Goal: Task Accomplishment & Management: Use online tool/utility

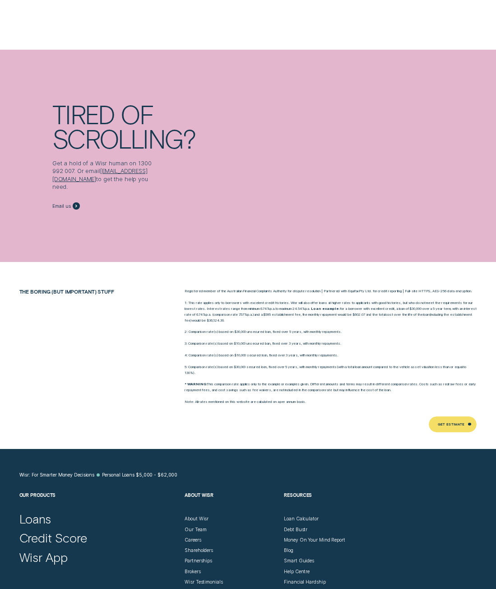
scroll to position [3227, 0]
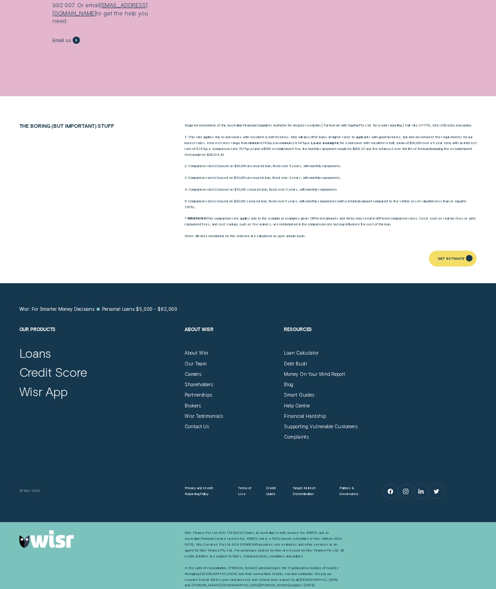
click at [448, 257] on div "Get Estimate" at bounding box center [451, 258] width 27 height 3
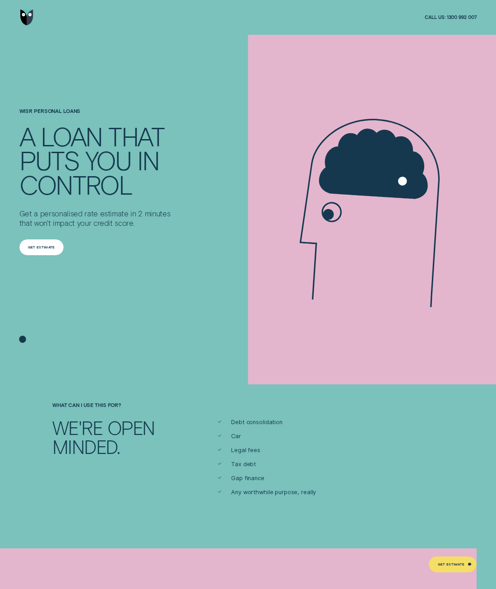
click at [48, 248] on div "Get Estimate" at bounding box center [41, 247] width 27 height 3
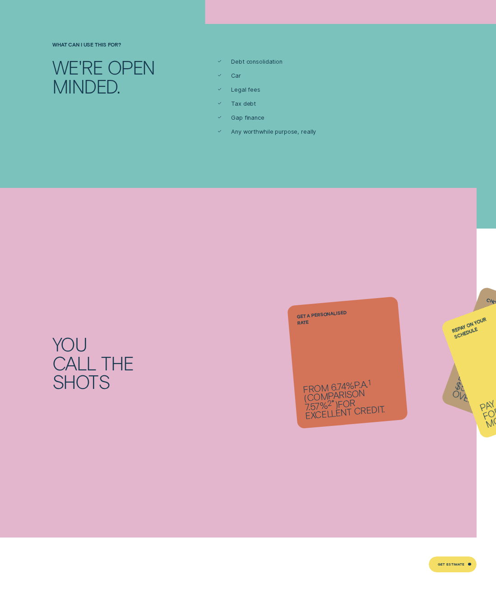
scroll to position [361, 0]
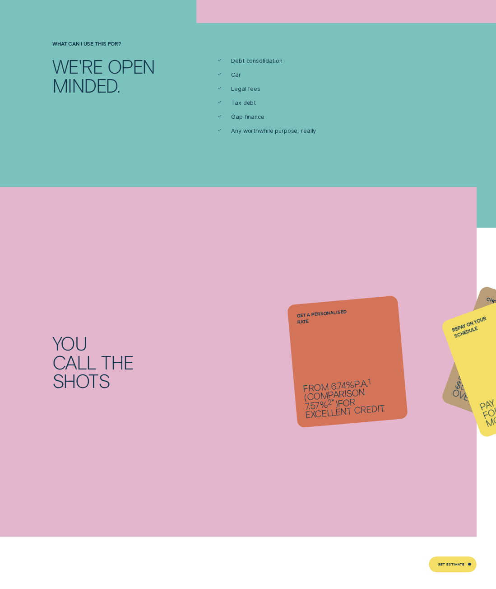
click at [374, 383] on li "Repay on your schedule Pay it back weekly, fortnightly or monthly." at bounding box center [347, 361] width 111 height 123
click at [339, 378] on li "Repay on your schedule Pay it back weekly, fortnightly or monthly." at bounding box center [347, 361] width 111 height 123
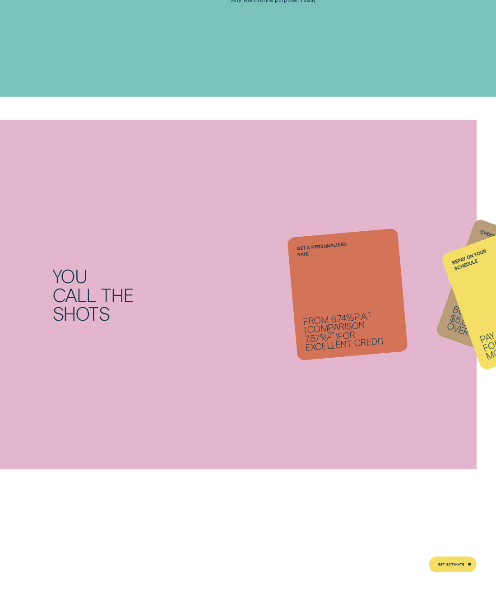
scroll to position [542, 0]
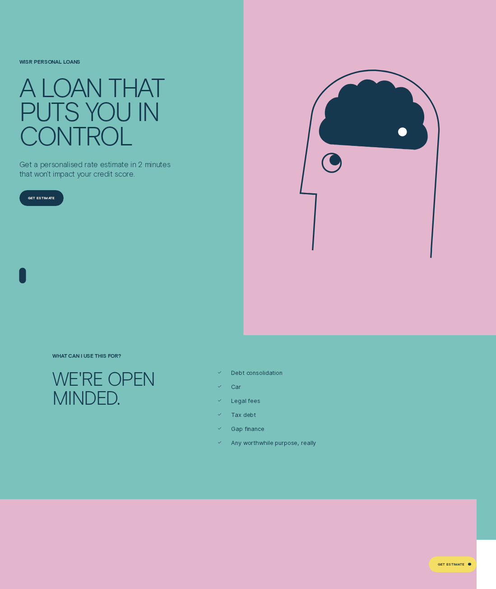
scroll to position [0, 0]
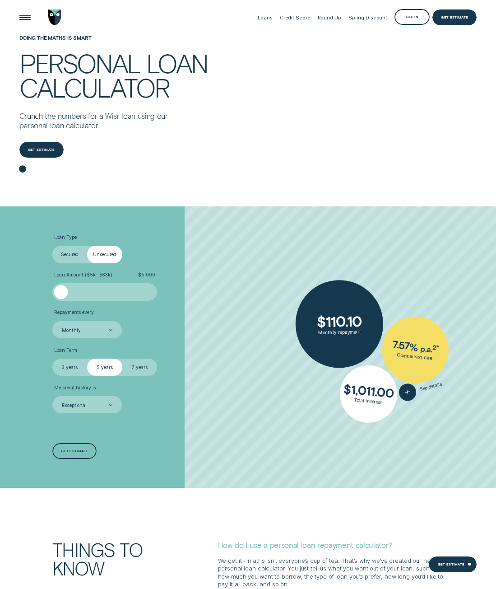
click at [143, 275] on span "$ 5,000" at bounding box center [146, 275] width 17 height 6
click at [102, 296] on div at bounding box center [104, 292] width 87 height 14
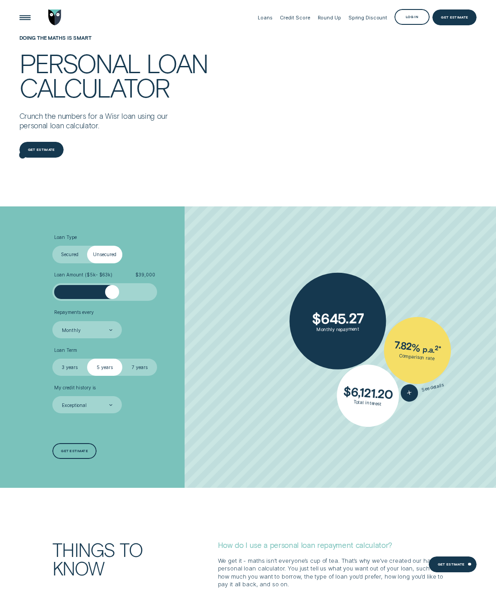
click at [113, 294] on div at bounding box center [104, 292] width 87 height 14
click at [121, 296] on div at bounding box center [104, 292] width 87 height 14
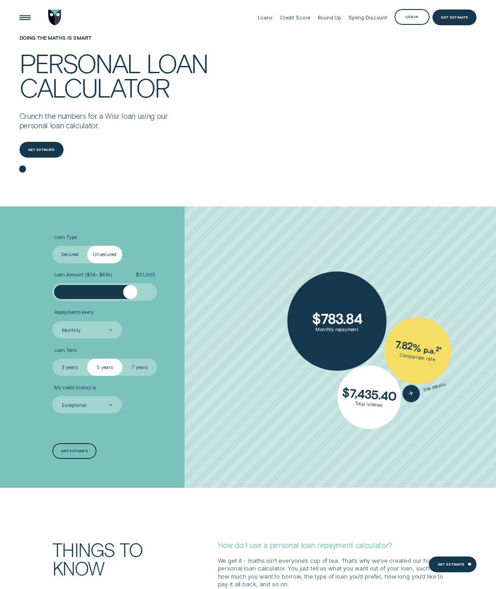
click at [130, 296] on div at bounding box center [104, 292] width 87 height 14
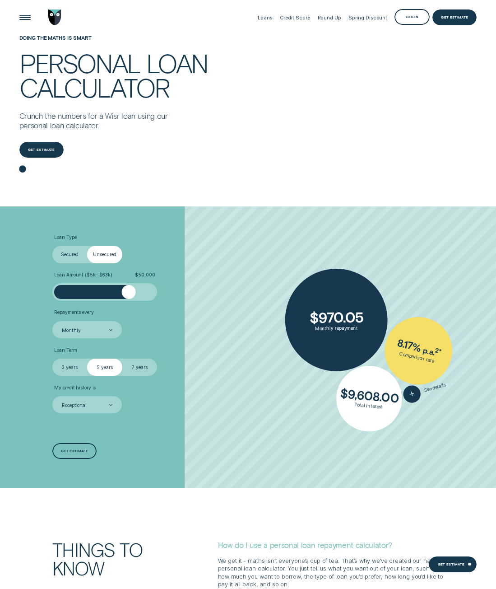
click at [129, 297] on div at bounding box center [129, 292] width 14 height 14
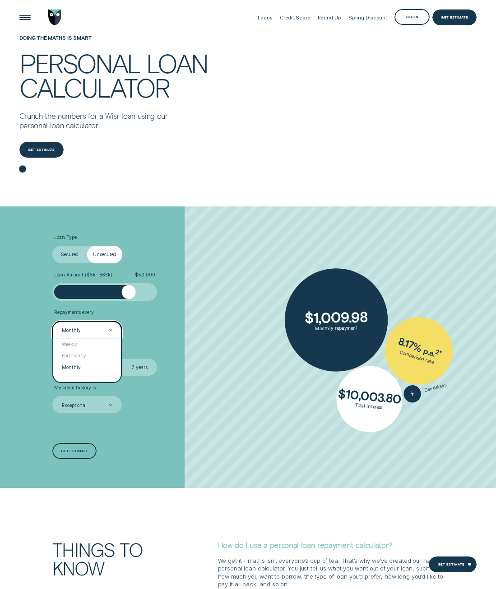
click at [111, 329] on div at bounding box center [110, 330] width 3 height 17
click at [92, 342] on div "Weekly" at bounding box center [87, 344] width 68 height 12
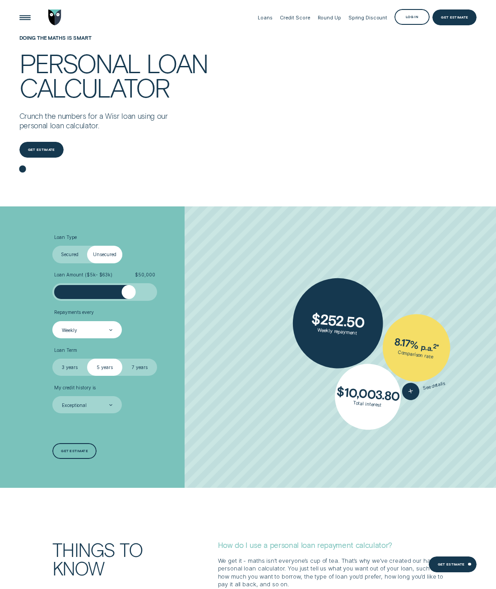
click at [76, 370] on label "3 years" at bounding box center [69, 367] width 35 height 18
click at [52, 358] on input "3 years" at bounding box center [52, 358] width 0 height 0
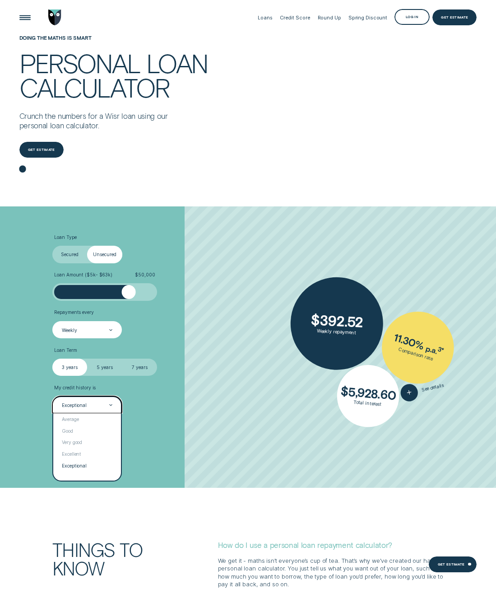
click at [112, 406] on div at bounding box center [110, 405] width 3 height 17
click at [84, 439] on div "Very good" at bounding box center [87, 443] width 68 height 12
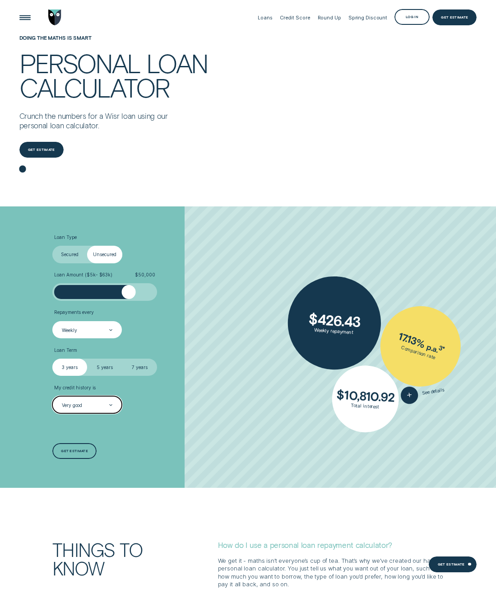
click at [112, 400] on div at bounding box center [110, 405] width 3 height 17
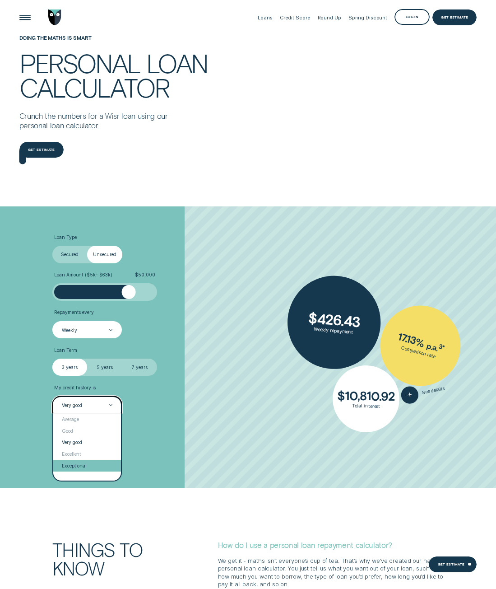
click at [86, 466] on div "Exceptional" at bounding box center [87, 466] width 68 height 12
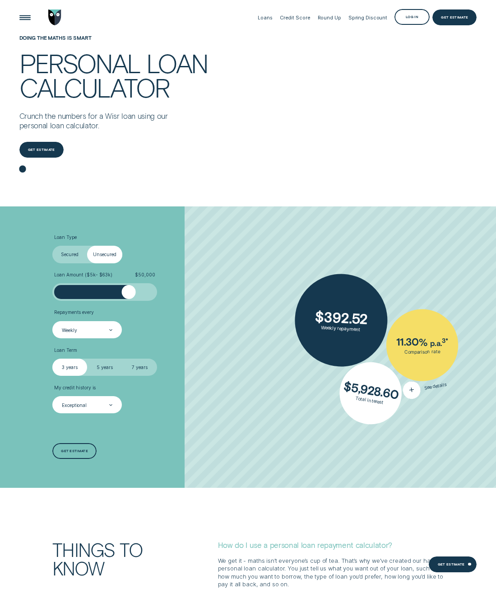
click at [414, 388] on icon "button" at bounding box center [411, 389] width 11 height 15
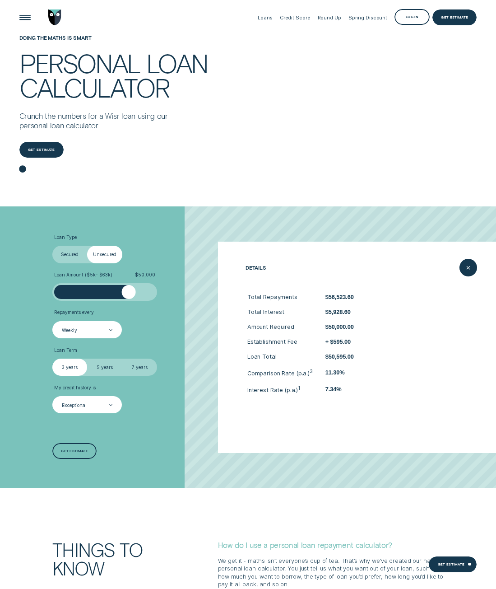
click at [102, 363] on label "5 years" at bounding box center [104, 367] width 35 height 18
click at [87, 358] on input "5 years" at bounding box center [87, 358] width 0 height 0
click at [68, 371] on label "3 years" at bounding box center [69, 367] width 35 height 18
click at [52, 358] on input "3 years" at bounding box center [52, 358] width 0 height 0
click at [100, 372] on label "5 years" at bounding box center [104, 367] width 35 height 18
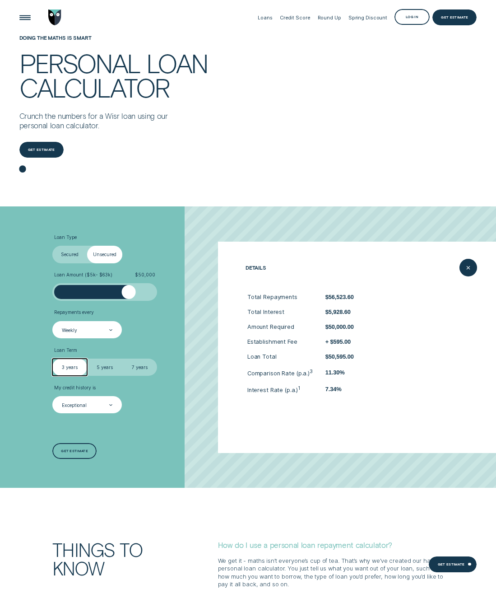
click at [87, 358] on input "5 years" at bounding box center [87, 358] width 0 height 0
click at [69, 369] on label "3 years" at bounding box center [69, 367] width 35 height 18
click at [52, 358] on input "3 years" at bounding box center [52, 358] width 0 height 0
click at [136, 366] on label "7 years" at bounding box center [139, 367] width 35 height 18
click at [122, 358] on input "7 years" at bounding box center [122, 358] width 0 height 0
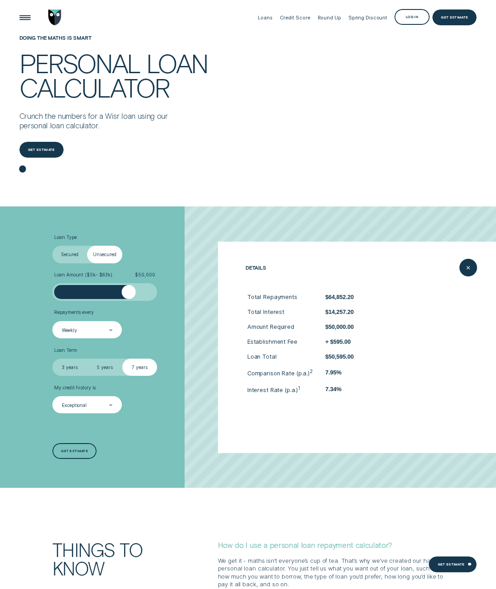
click at [66, 367] on label "3 years" at bounding box center [69, 367] width 35 height 18
click at [52, 358] on input "3 years" at bounding box center [52, 358] width 0 height 0
